Goal: Information Seeking & Learning: Learn about a topic

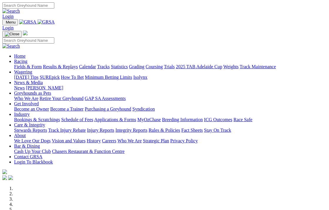
scroll to position [147, 0]
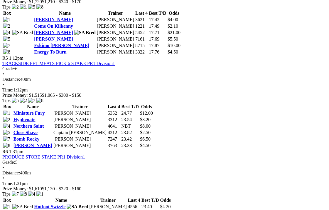
scroll to position [617, 0]
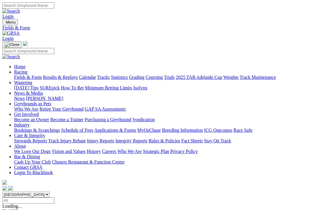
scroll to position [88, 0]
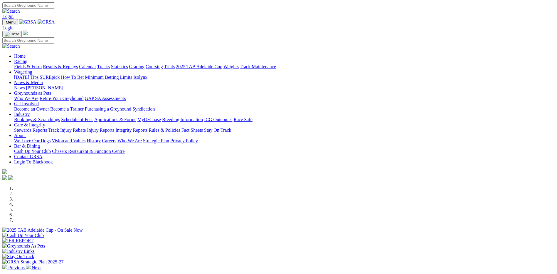
scroll to position [118, 0]
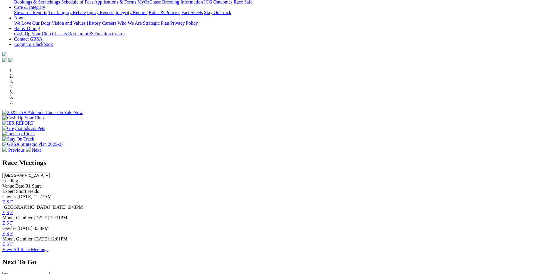
drag, startPoint x: 0, startPoint y: 0, endPoint x: 234, endPoint y: 258, distance: 348.1
click at [48, 252] on link "View All Race Meetings" at bounding box center [25, 249] width 46 height 5
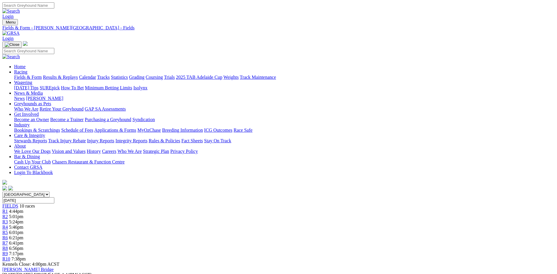
click at [47, 138] on link "Stewards Reports" at bounding box center [30, 140] width 33 height 5
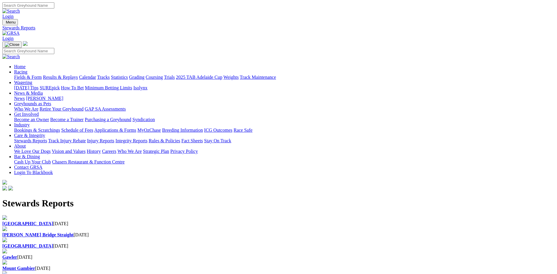
click at [127, 221] on div "[GEOGRAPHIC_DATA] [DATE]" at bounding box center [278, 223] width 553 height 5
click at [53, 221] on b "[GEOGRAPHIC_DATA]" at bounding box center [27, 223] width 51 height 5
click at [148, 138] on link "Integrity Reports" at bounding box center [131, 140] width 32 height 5
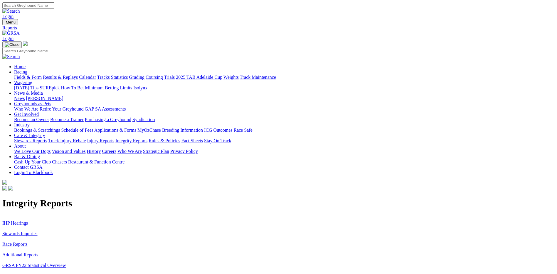
click at [38, 231] on link "Stewards Inquiries" at bounding box center [19, 233] width 35 height 5
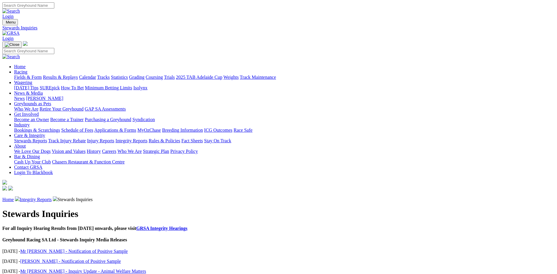
click at [128, 249] on link "Mr [PERSON_NAME] - Notification of Positive Sample" at bounding box center [74, 251] width 108 height 5
click at [52, 197] on link "Integrity Reports" at bounding box center [36, 199] width 32 height 5
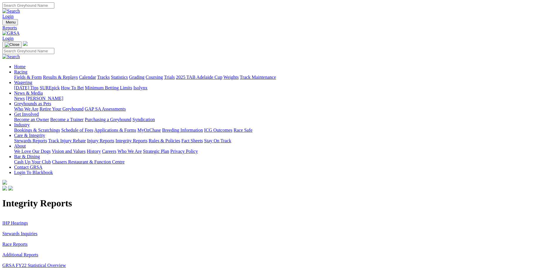
click at [28, 220] on link "IHP Hearings" at bounding box center [15, 222] width 26 height 5
